Goal: Information Seeking & Learning: Learn about a topic

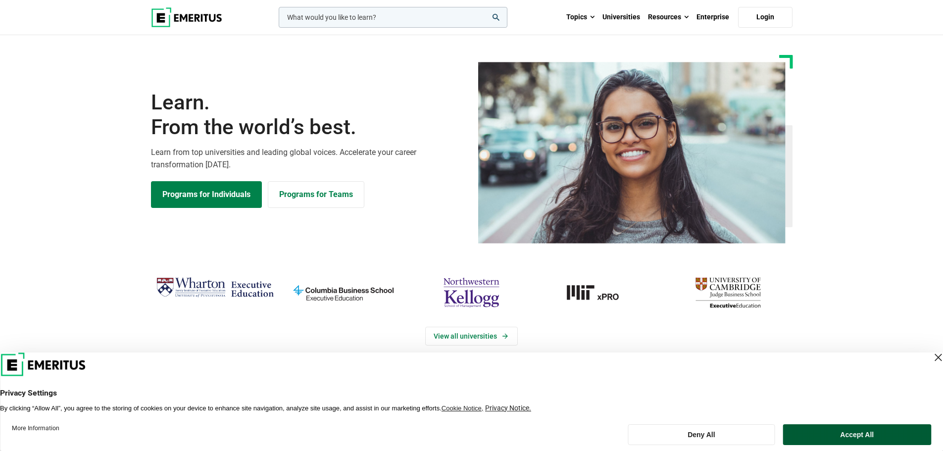
click at [855, 436] on button "Accept All" at bounding box center [857, 434] width 148 height 21
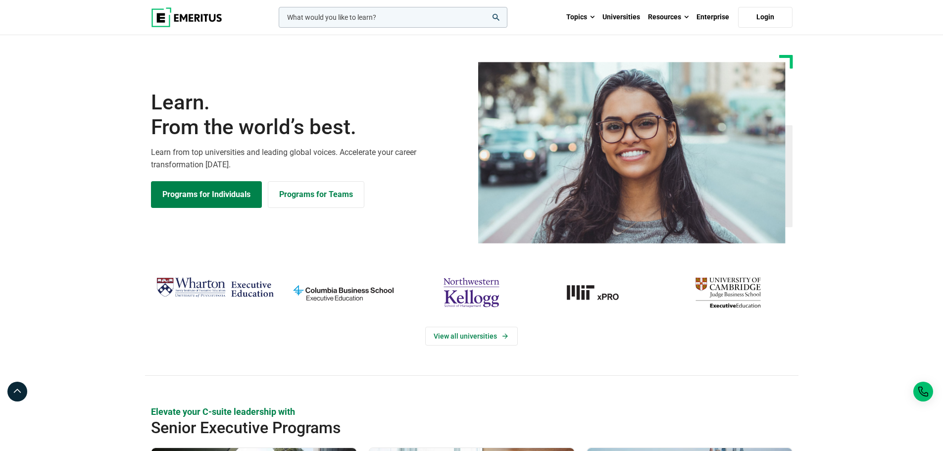
click at [360, 17] on input "woocommerce-product-search-field-0" at bounding box center [393, 17] width 229 height 21
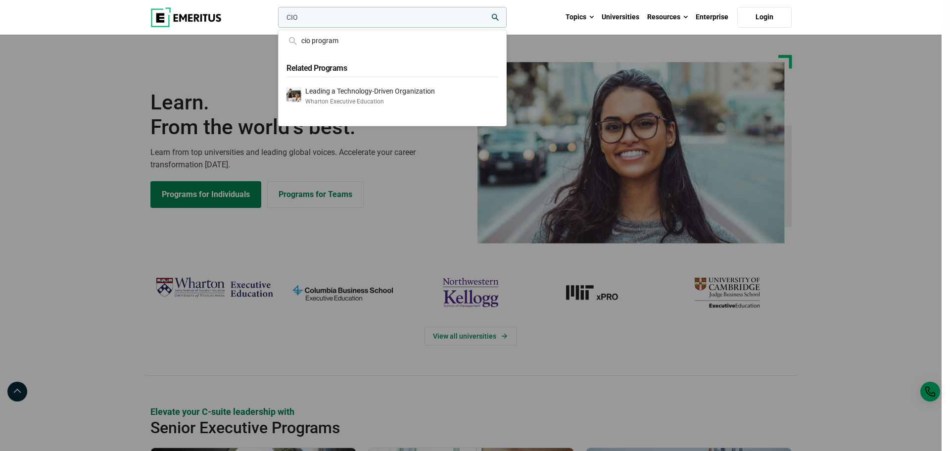
type input "CIO"
click at [276, 20] on button "search" at bounding box center [276, 20] width 0 height 0
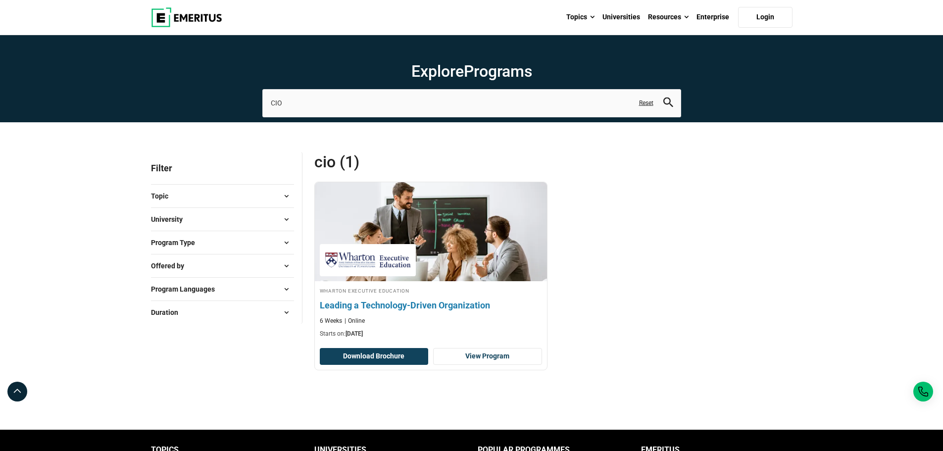
click at [434, 305] on h4 "Leading a Technology-Driven Organization" at bounding box center [431, 305] width 222 height 12
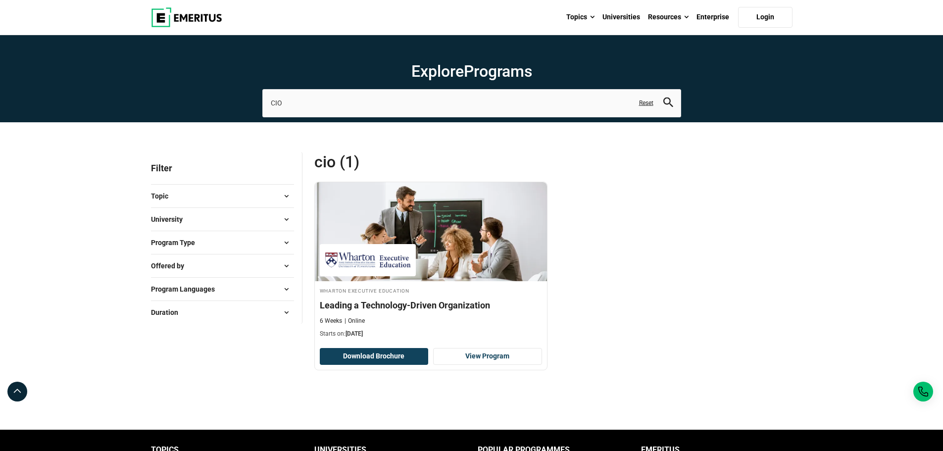
click at [185, 19] on img at bounding box center [186, 17] width 71 height 20
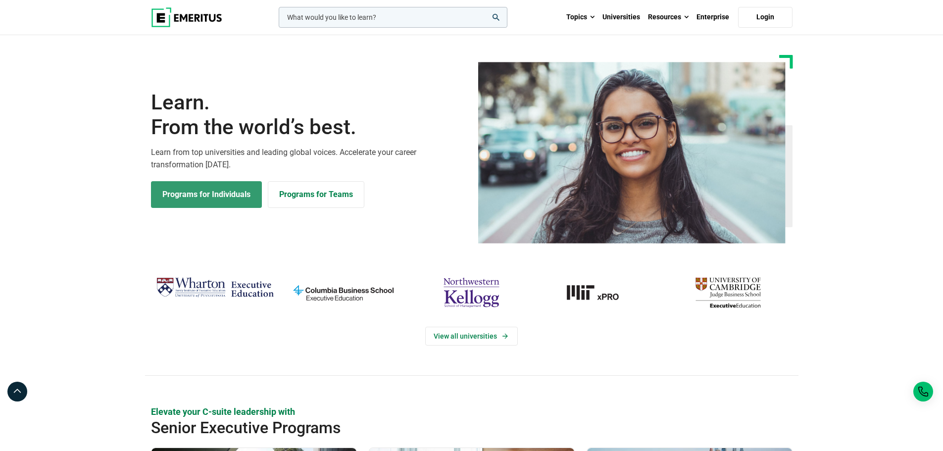
click at [234, 195] on link "Programs for Individuals" at bounding box center [206, 194] width 111 height 27
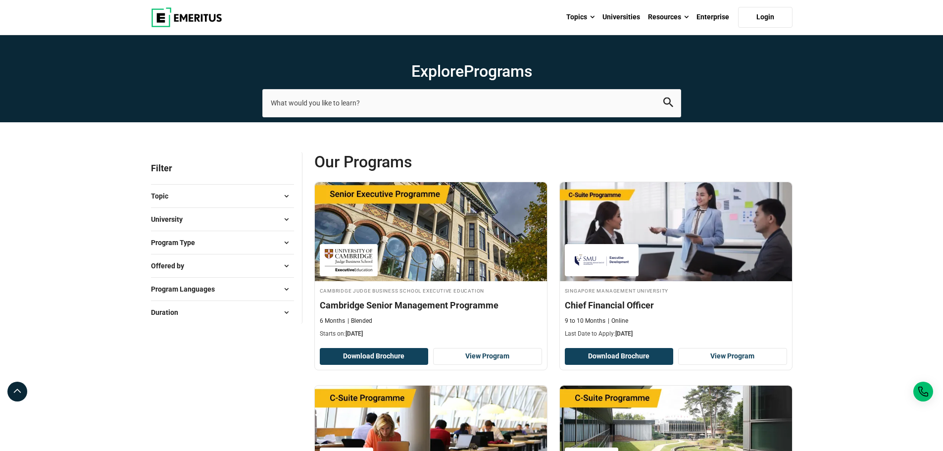
click at [284, 197] on span at bounding box center [286, 196] width 15 height 15
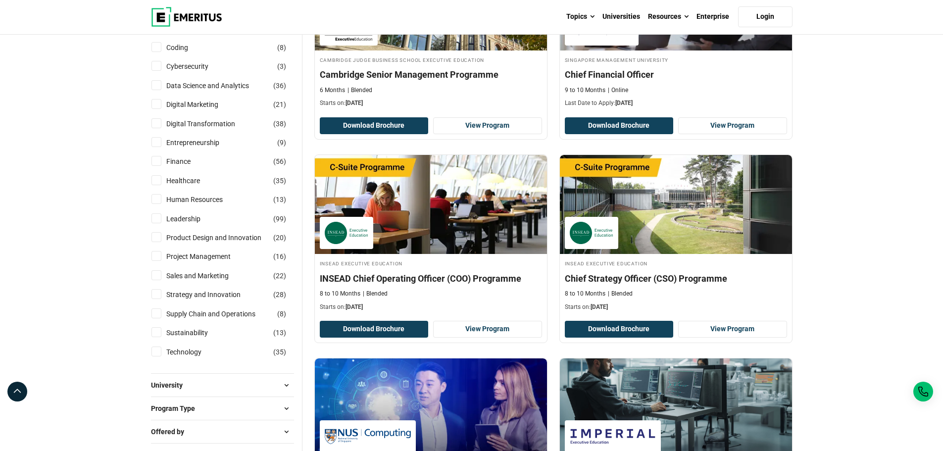
scroll to position [231, 0]
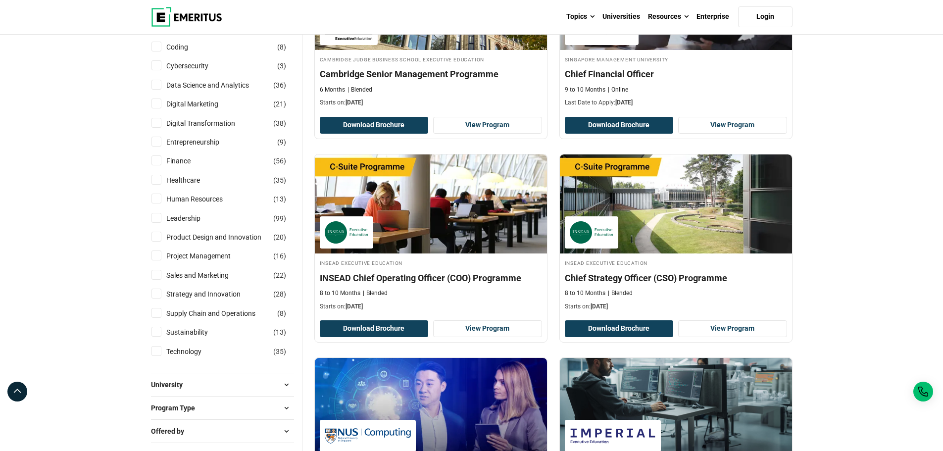
click at [156, 352] on input "Technology ( 35 )" at bounding box center [156, 351] width 10 height 10
checkbox input "true"
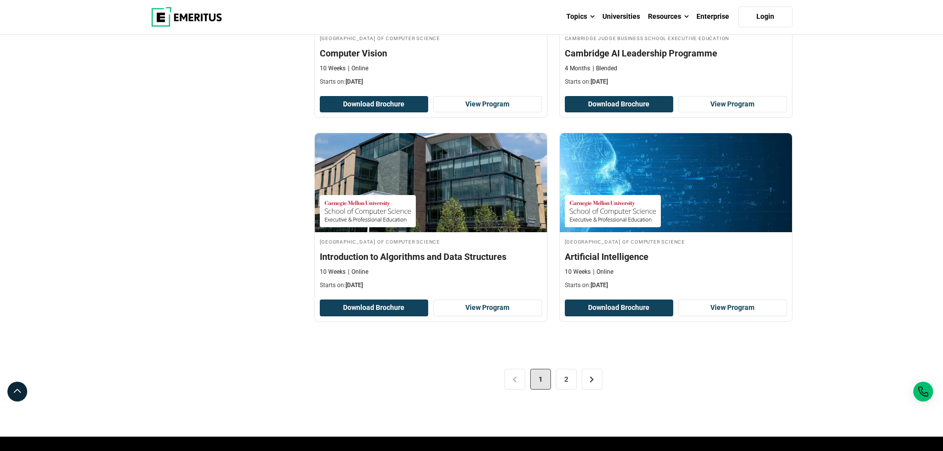
scroll to position [1914, 0]
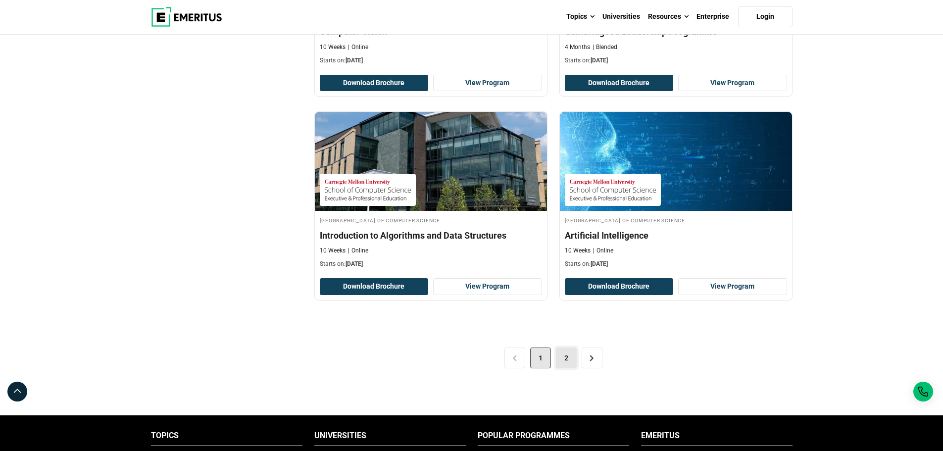
click at [563, 358] on link "2" at bounding box center [566, 357] width 21 height 21
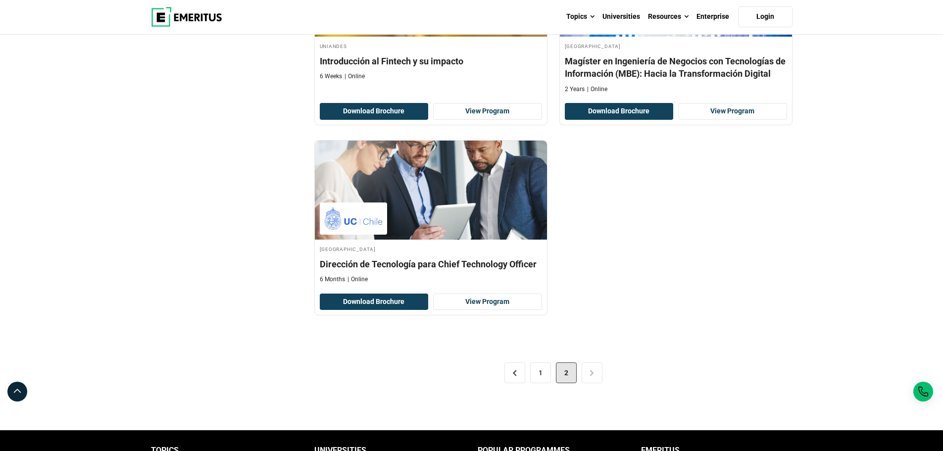
scroll to position [1501, 0]
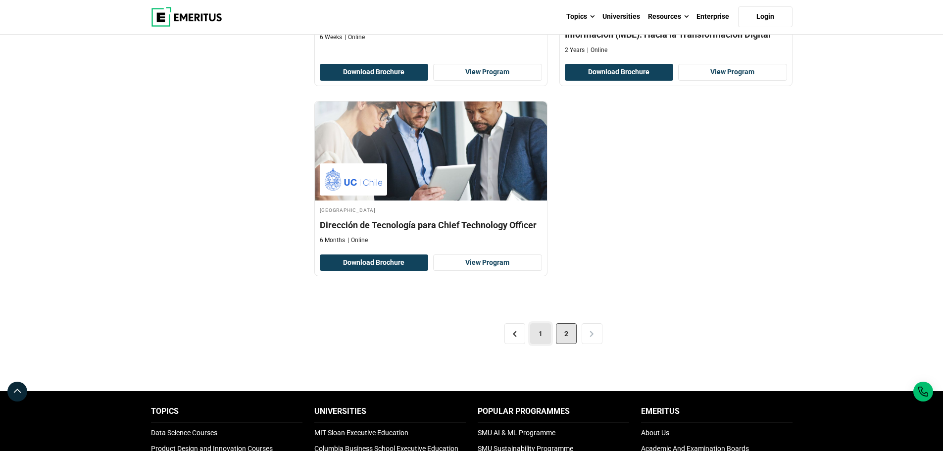
click at [544, 336] on link "1" at bounding box center [540, 333] width 21 height 21
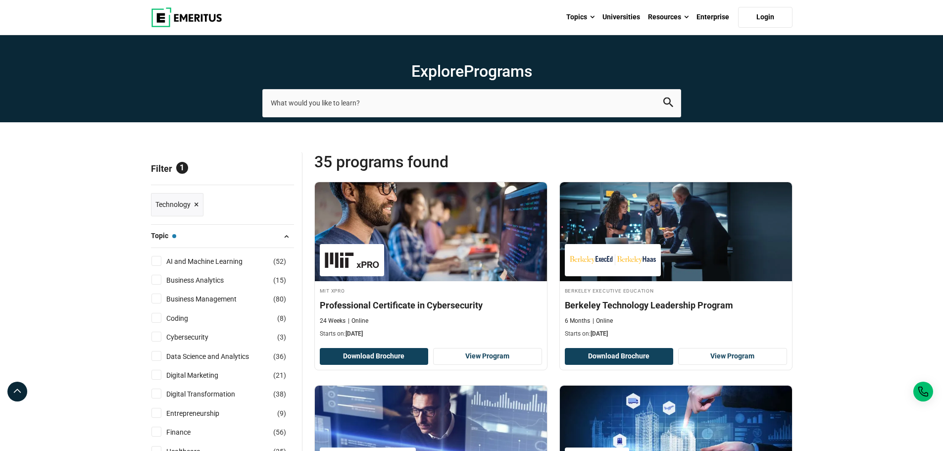
click at [197, 205] on span "×" at bounding box center [196, 204] width 5 height 14
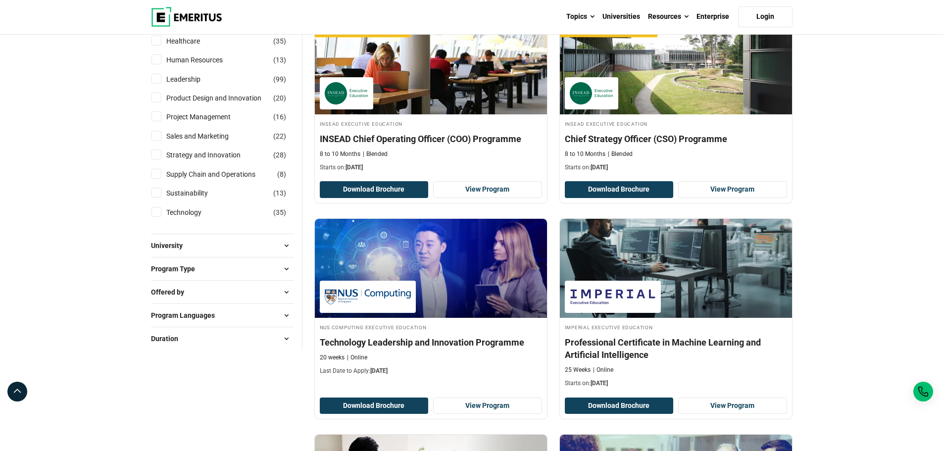
scroll to position [380, 0]
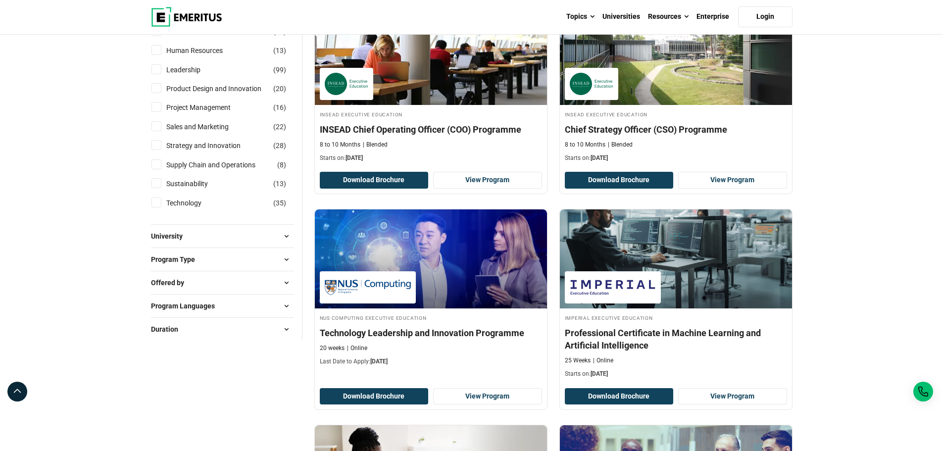
click at [167, 238] on span "University" at bounding box center [171, 236] width 40 height 11
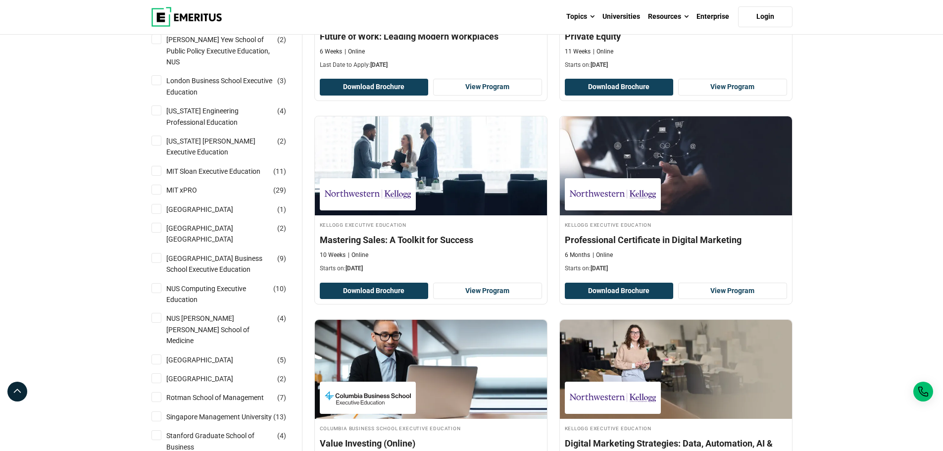
scroll to position [1122, 0]
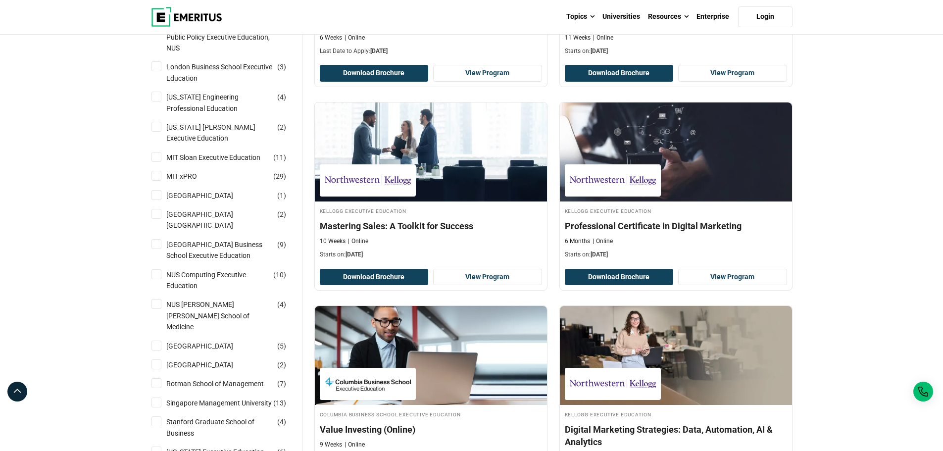
click at [155, 190] on input "Nanyang Technological University ( 1 )" at bounding box center [156, 195] width 10 height 10
checkbox input "true"
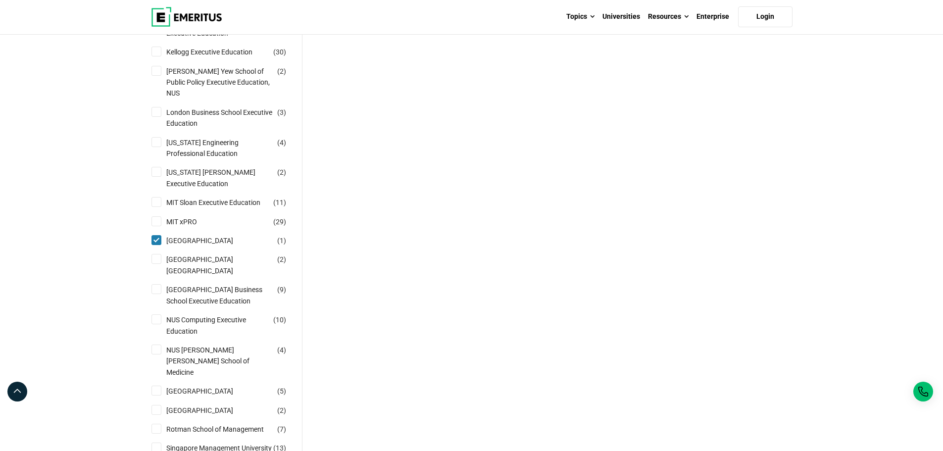
scroll to position [792, 0]
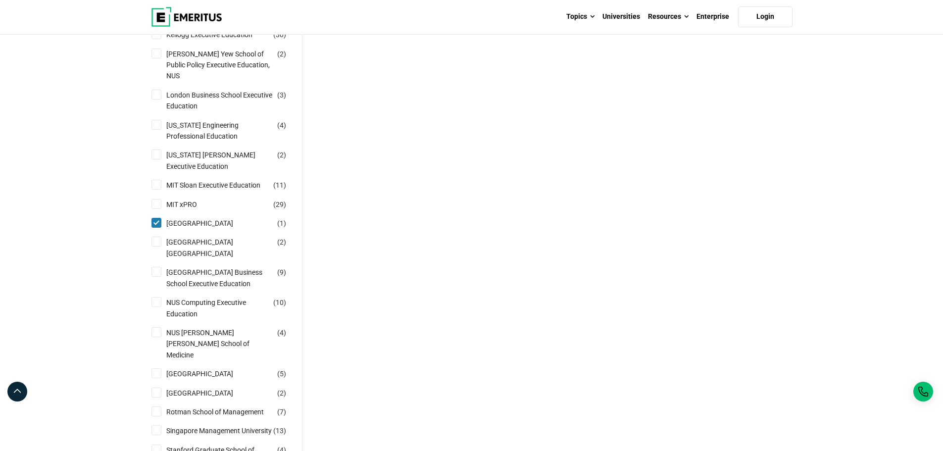
click at [155, 237] on input "[GEOGRAPHIC_DATA] ( 2 )" at bounding box center [156, 242] width 10 height 10
checkbox input "true"
click at [158, 237] on input "Nanyang Technological University Nanyang Business School ( 2 )" at bounding box center [156, 242] width 10 height 10
checkbox input "false"
click at [157, 237] on input "Nanyang Technological University Nanyang Business School ( 2 )" at bounding box center [156, 242] width 10 height 10
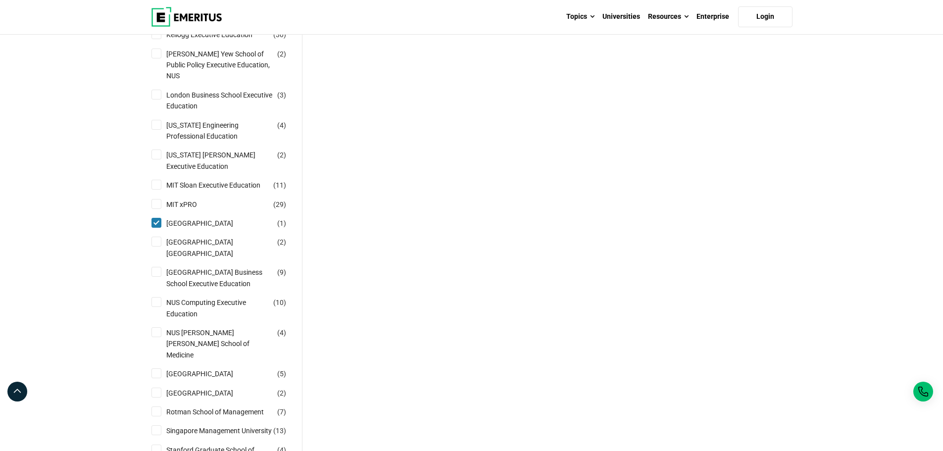
checkbox input "true"
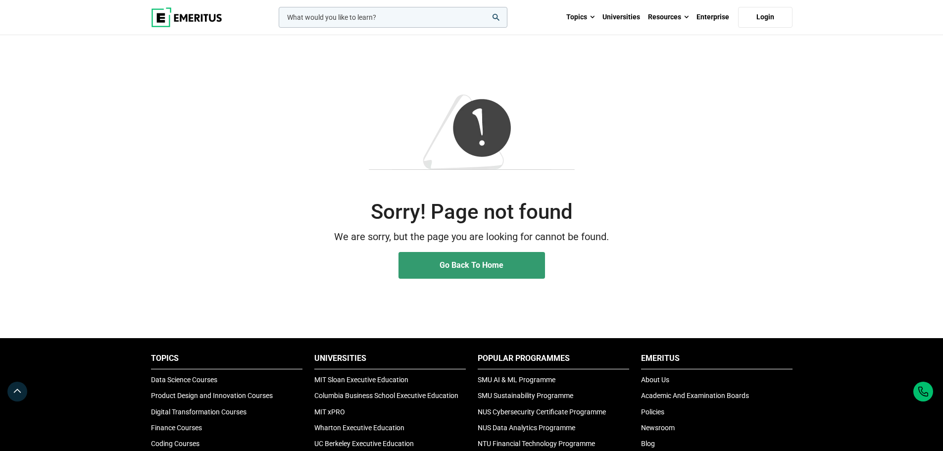
click at [435, 268] on link "Go Back To Home" at bounding box center [471, 265] width 146 height 27
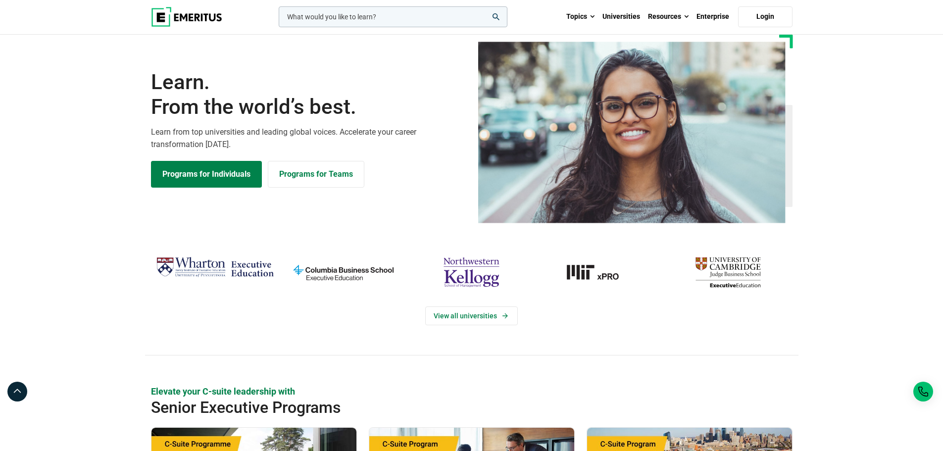
scroll to position [99, 0]
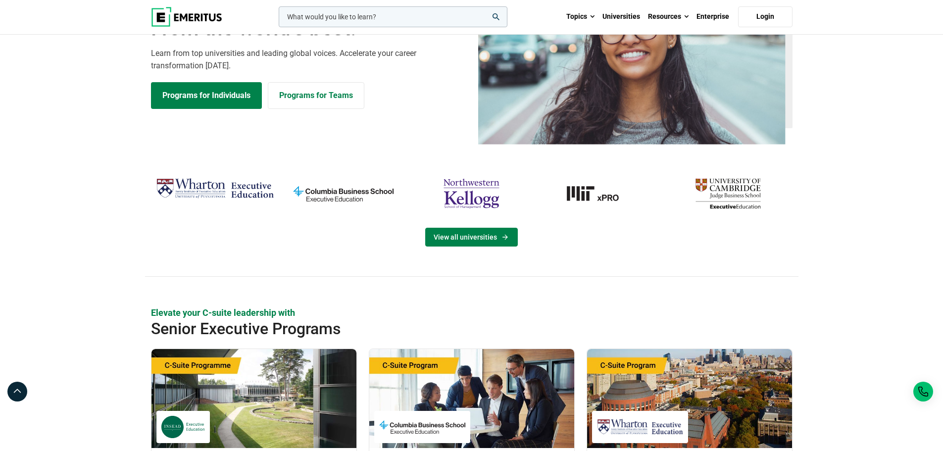
click at [465, 240] on link "View all universities" at bounding box center [471, 237] width 93 height 19
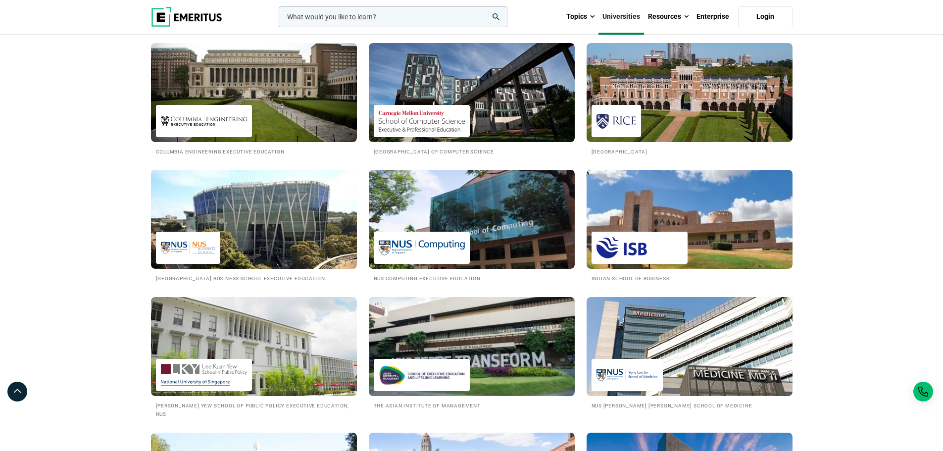
scroll to position [789, 0]
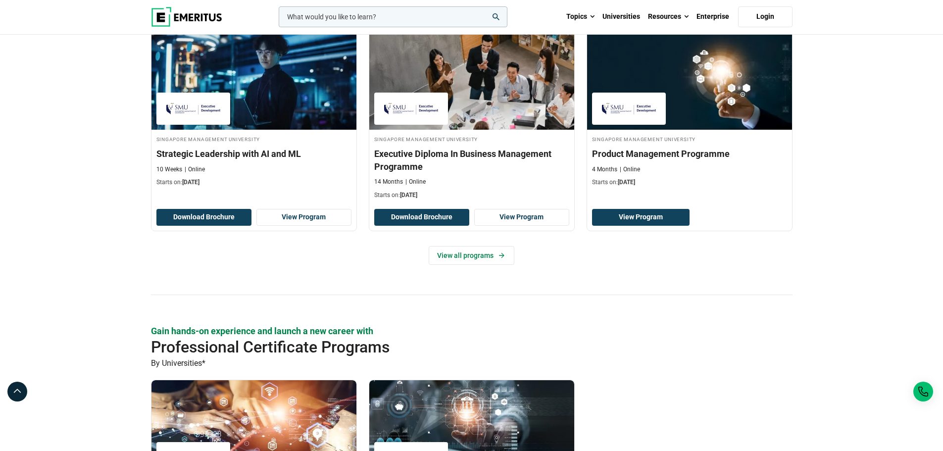
scroll to position [660, 0]
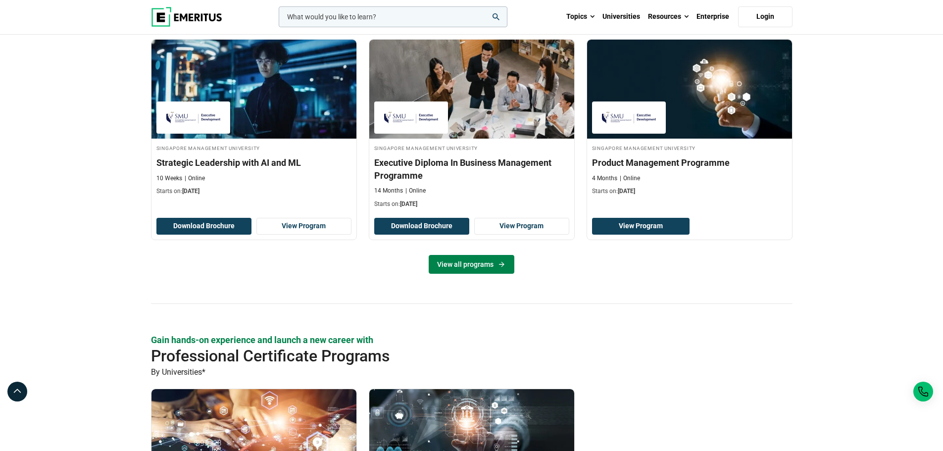
click at [476, 262] on link "View all programs" at bounding box center [472, 264] width 86 height 19
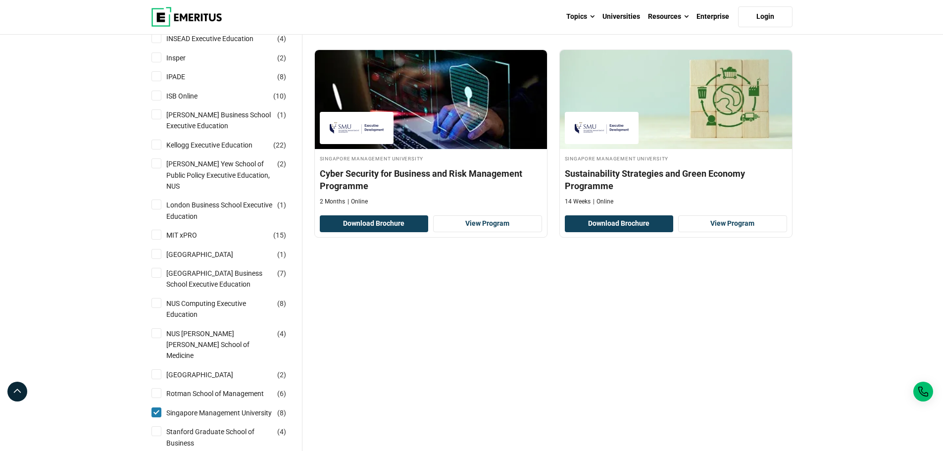
scroll to position [759, 0]
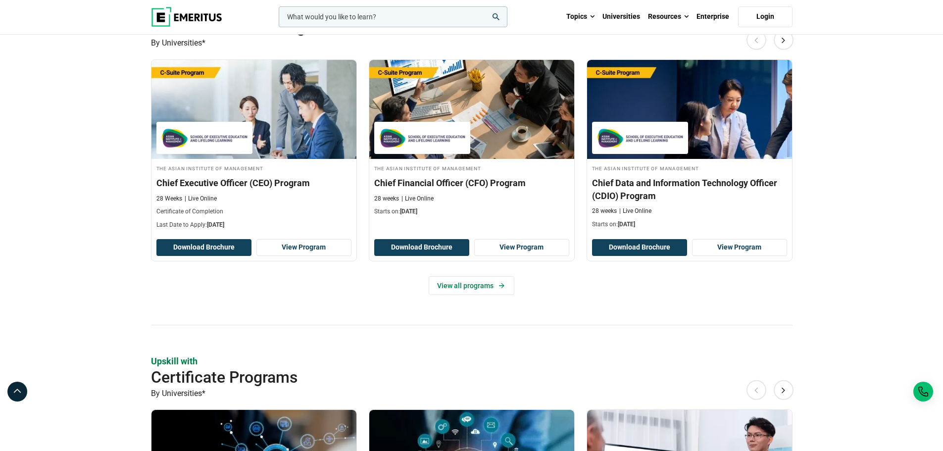
scroll to position [346, 0]
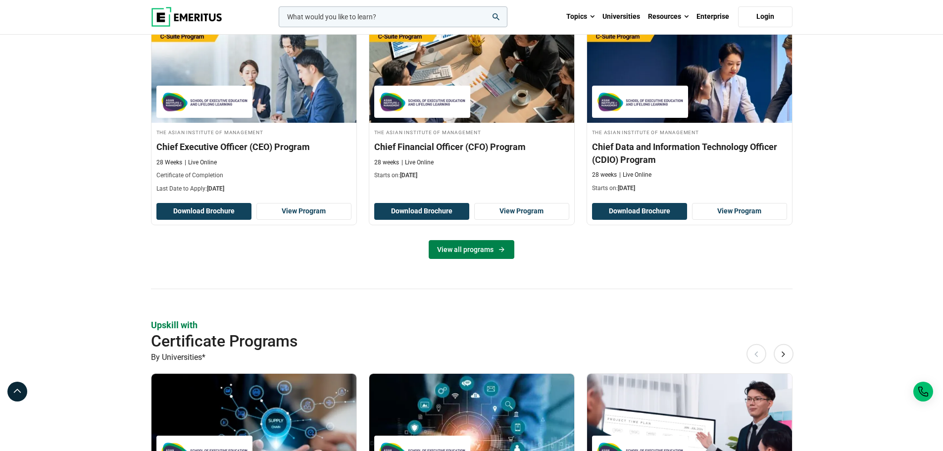
click at [454, 250] on link "View all programs" at bounding box center [472, 249] width 86 height 19
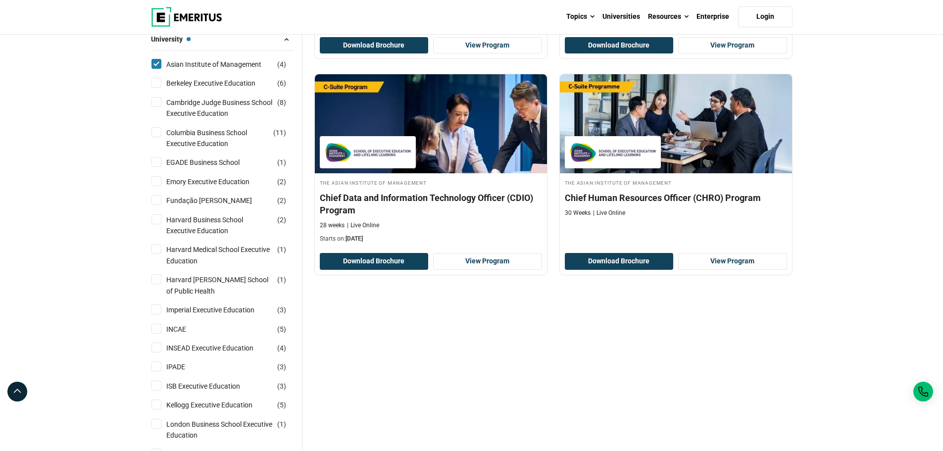
scroll to position [346, 0]
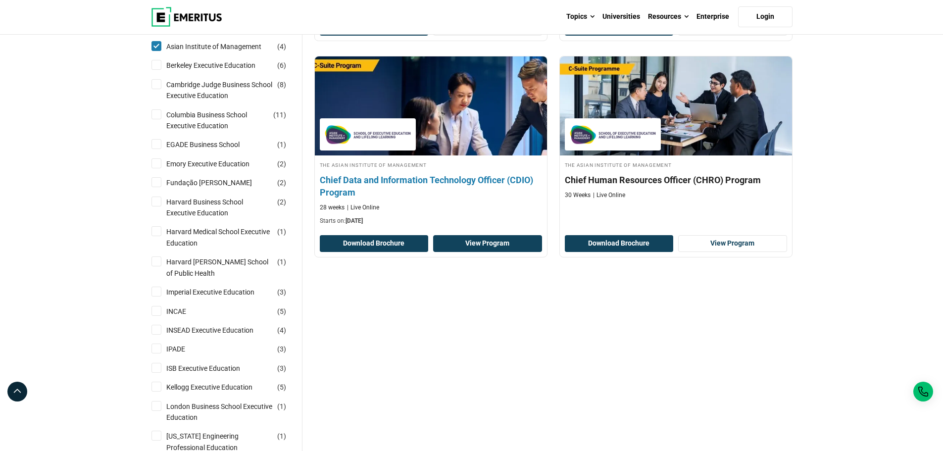
click at [520, 250] on link "View Program" at bounding box center [487, 243] width 109 height 17
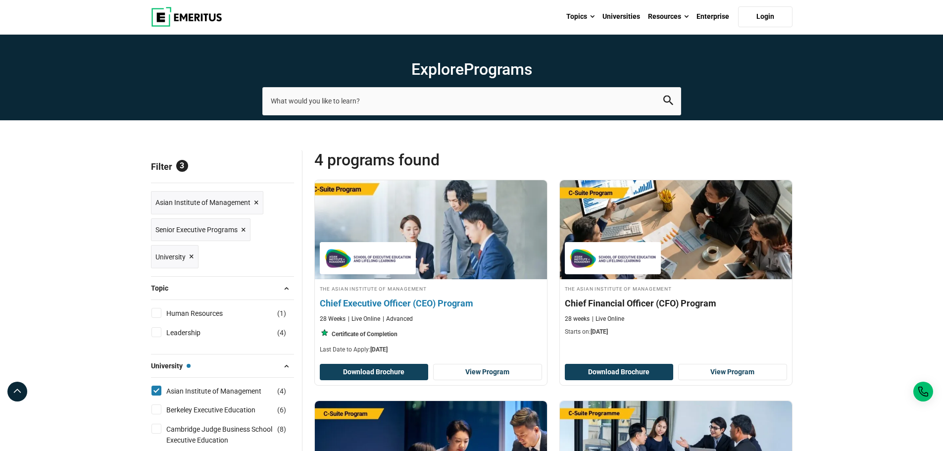
scroll to position [0, 0]
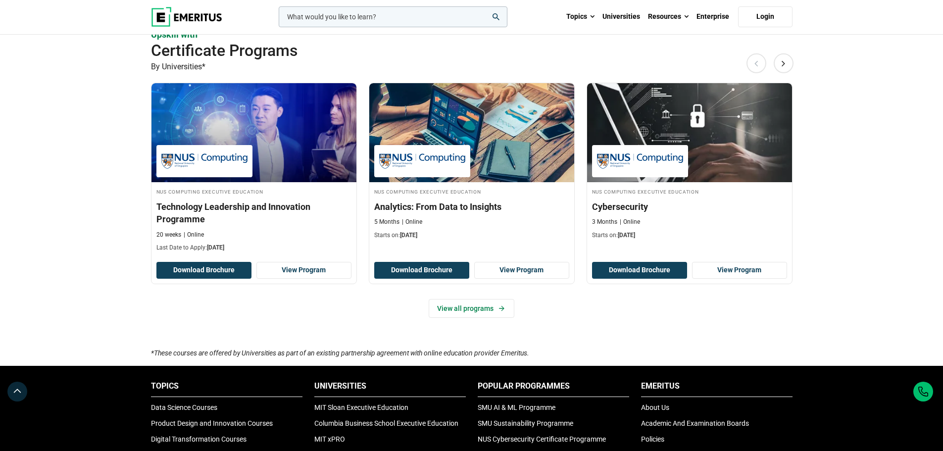
scroll to position [610, 0]
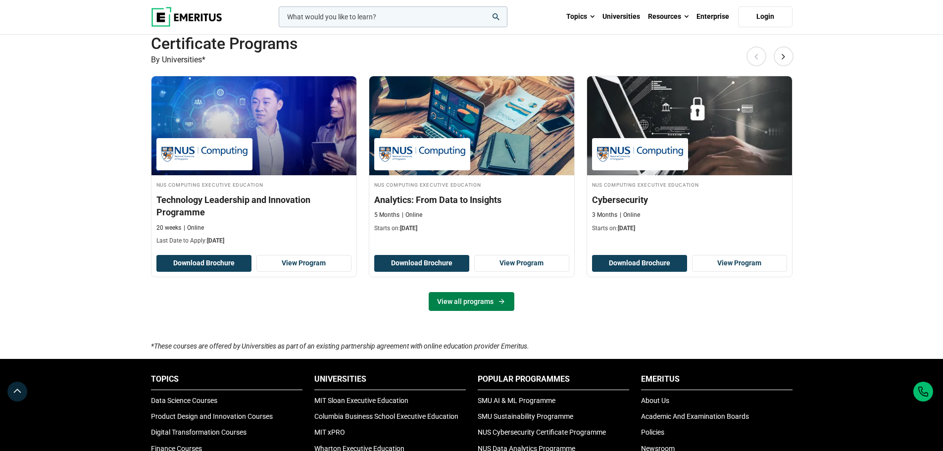
click at [491, 303] on link "View all programs" at bounding box center [472, 301] width 86 height 19
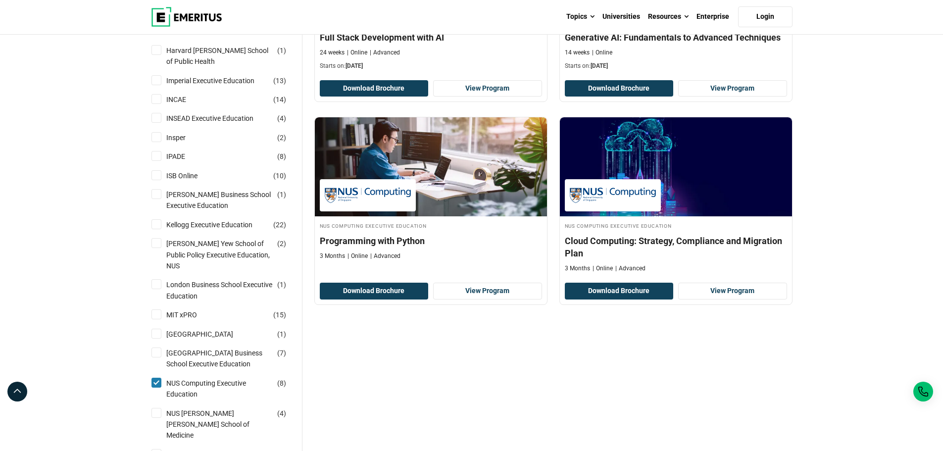
scroll to position [677, 0]
